Goal: Find specific page/section: Find specific page/section

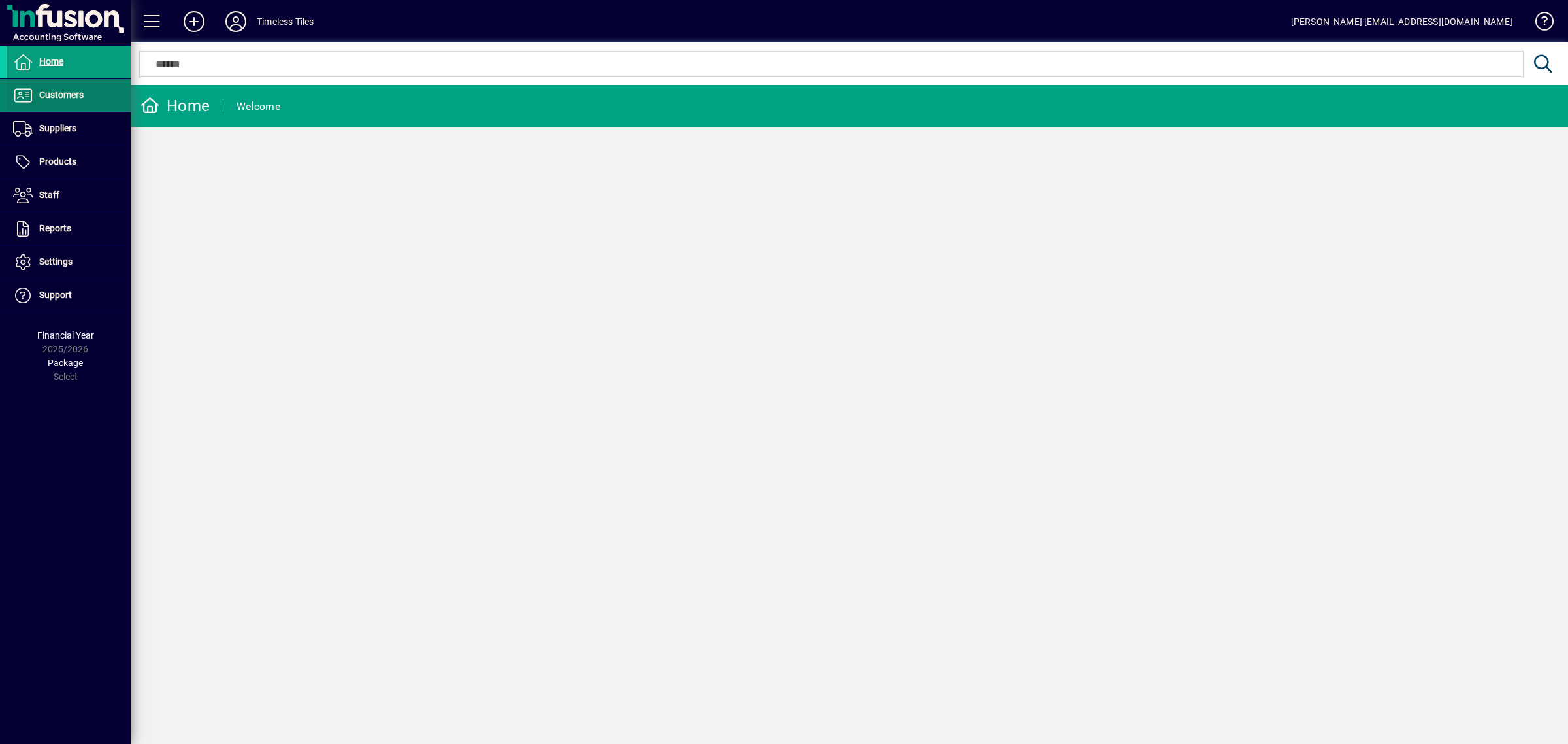
click at [54, 93] on span "Customers" at bounding box center [61, 94] width 45 height 11
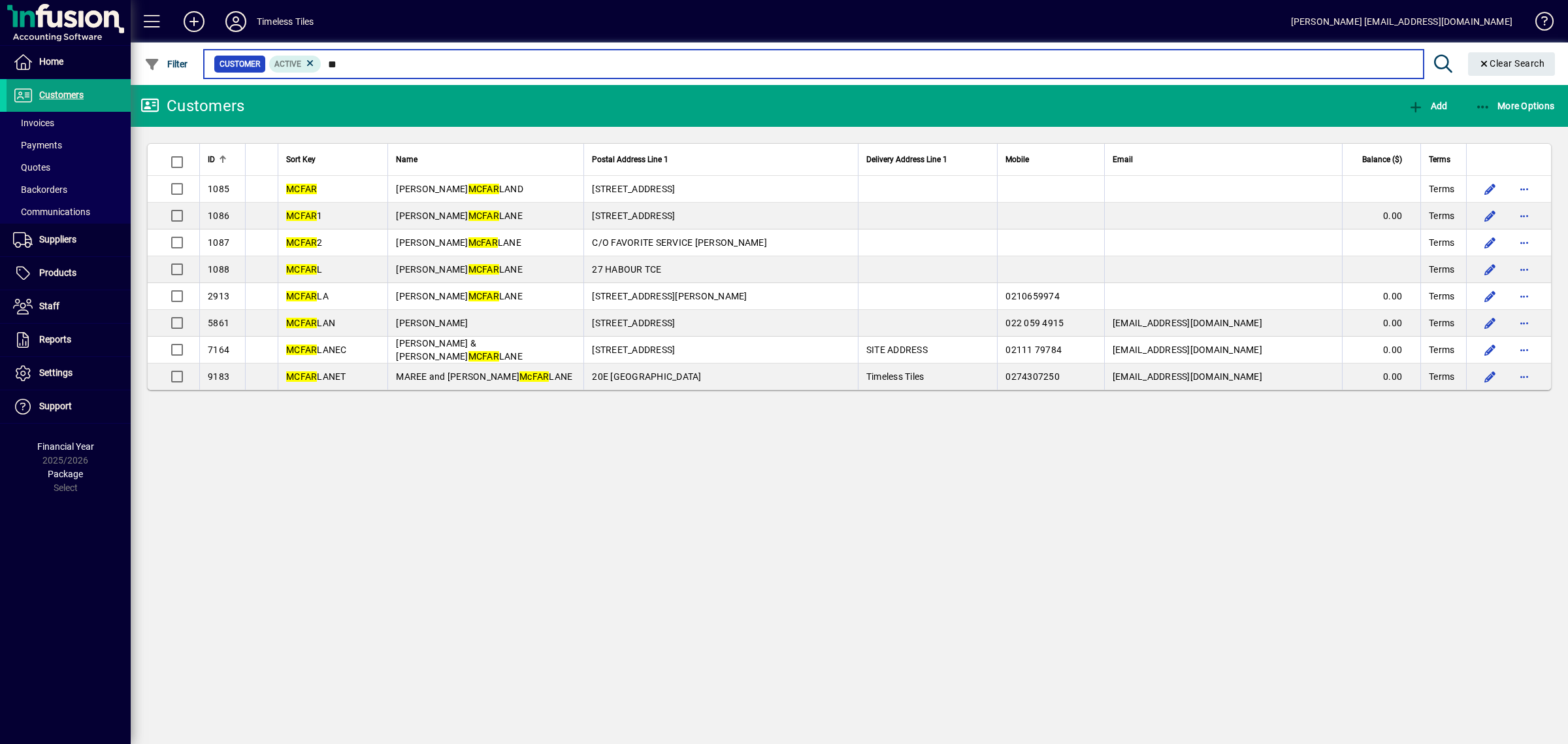
type input "*"
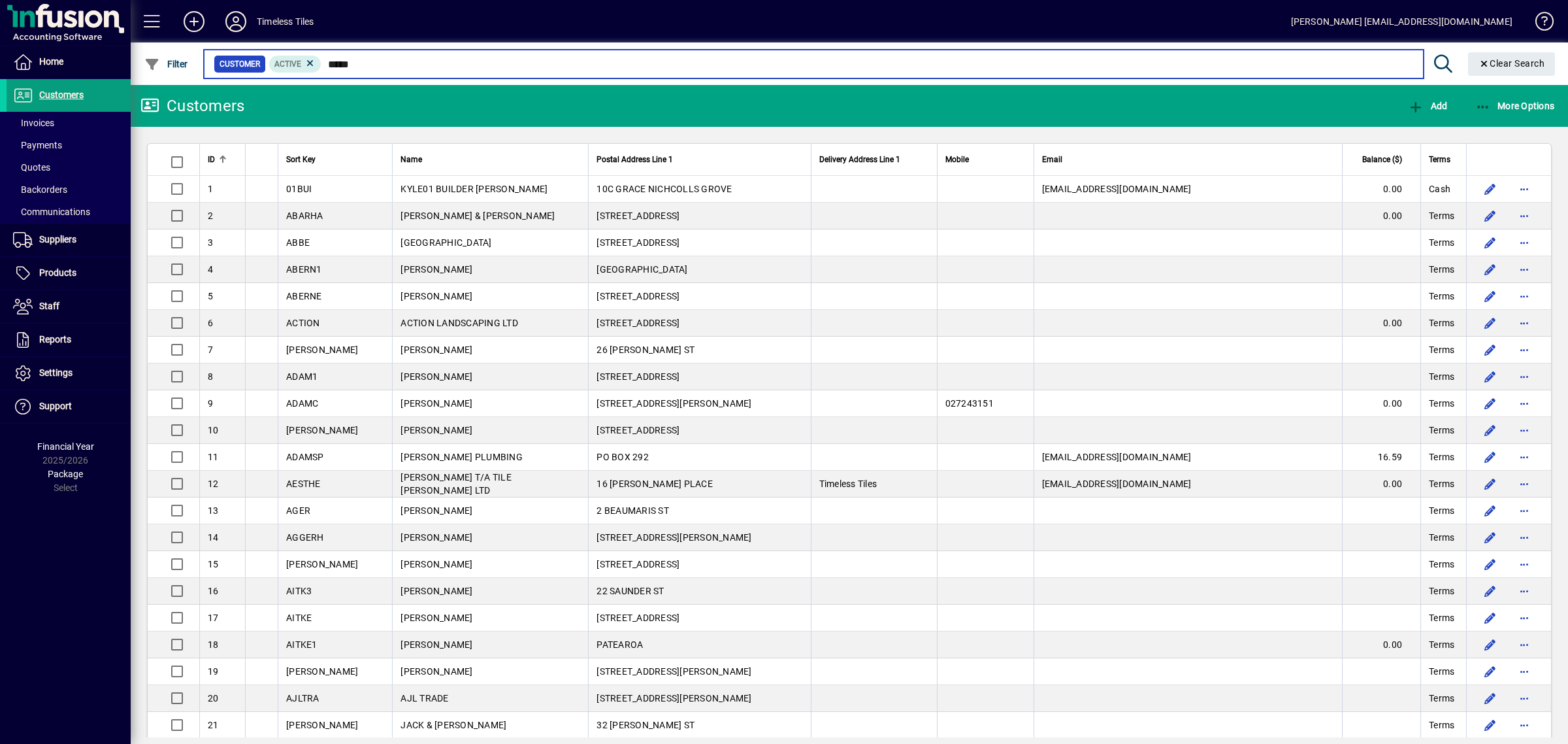
type input "******"
